Goal: Entertainment & Leisure: Consume media (video, audio)

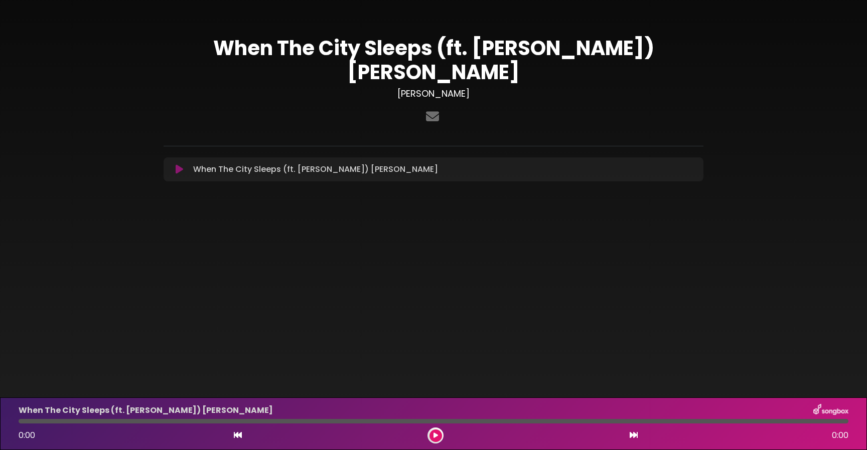
click at [178, 165] on icon at bounding box center [180, 170] width 8 height 10
click at [179, 165] on icon at bounding box center [180, 170] width 8 height 10
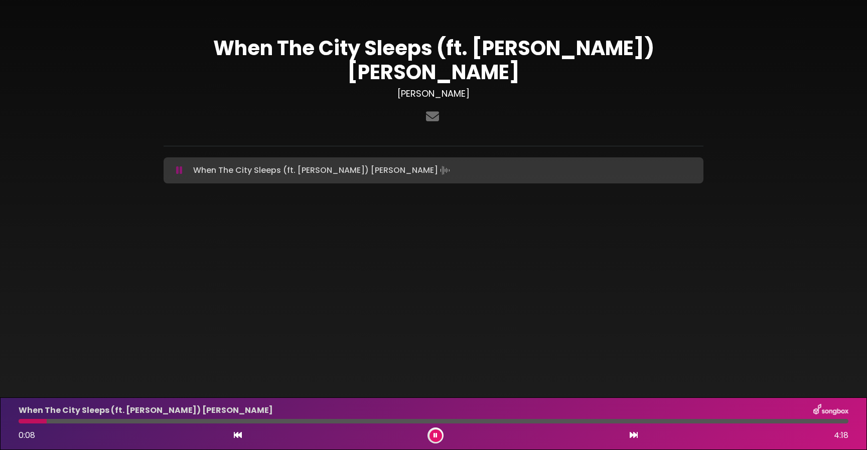
click at [72, 421] on div at bounding box center [434, 421] width 830 height 5
click at [123, 424] on div "When The City Sleeps (ft. [PERSON_NAME]) [PERSON_NAME] 0:17 4:18" at bounding box center [434, 424] width 842 height 40
click at [127, 422] on div at bounding box center [434, 421] width 830 height 5
click at [175, 421] on div at bounding box center [434, 421] width 830 height 5
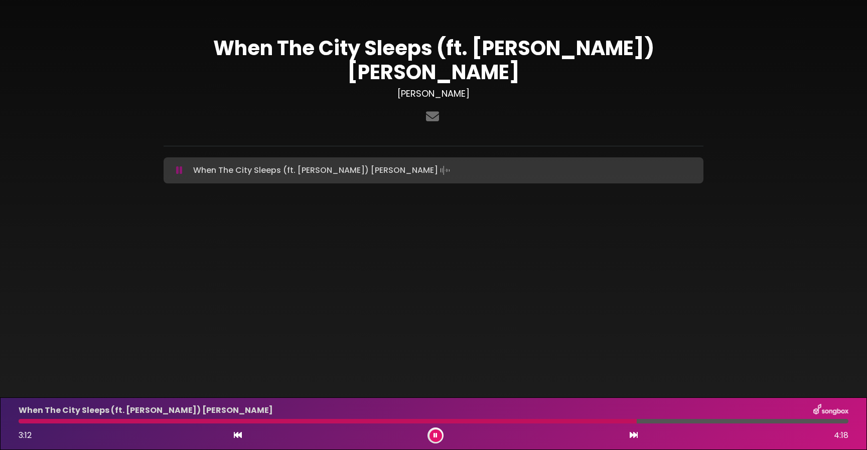
click at [286, 164] on p "When The City Sleeps (ft. [PERSON_NAME]) [PERSON_NAME] Loading Track..." at bounding box center [322, 171] width 259 height 14
click at [627, 295] on body "× When The City Sleeps (ft. [PERSON_NAME]) [PERSON_NAME] [PERSON_NAME]" at bounding box center [433, 225] width 867 height 450
click at [642, 49] on h1 "When The City Sleeps (ft. [PERSON_NAME]) [PERSON_NAME]" at bounding box center [434, 60] width 540 height 48
click at [744, 417] on div "When The City Sleeps (ft. [PERSON_NAME]) [PERSON_NAME] 3:24 4:18" at bounding box center [434, 424] width 842 height 40
click at [749, 428] on div "3:25 4:18" at bounding box center [434, 436] width 842 height 16
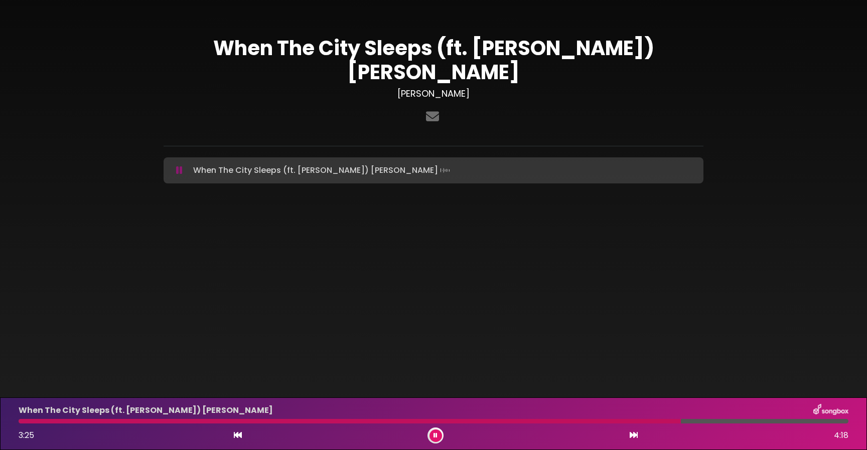
click at [749, 425] on div "When The City Sleeps (ft. [PERSON_NAME]) [PERSON_NAME] 3:25 4:18" at bounding box center [434, 424] width 842 height 40
click at [757, 423] on div at bounding box center [434, 421] width 830 height 5
click at [819, 424] on div "When The City Sleeps (ft. [PERSON_NAME]) [PERSON_NAME] 3:50 4:18" at bounding box center [434, 424] width 842 height 40
click at [433, 431] on button at bounding box center [435, 436] width 13 height 13
